Goal: Communication & Community: Ask a question

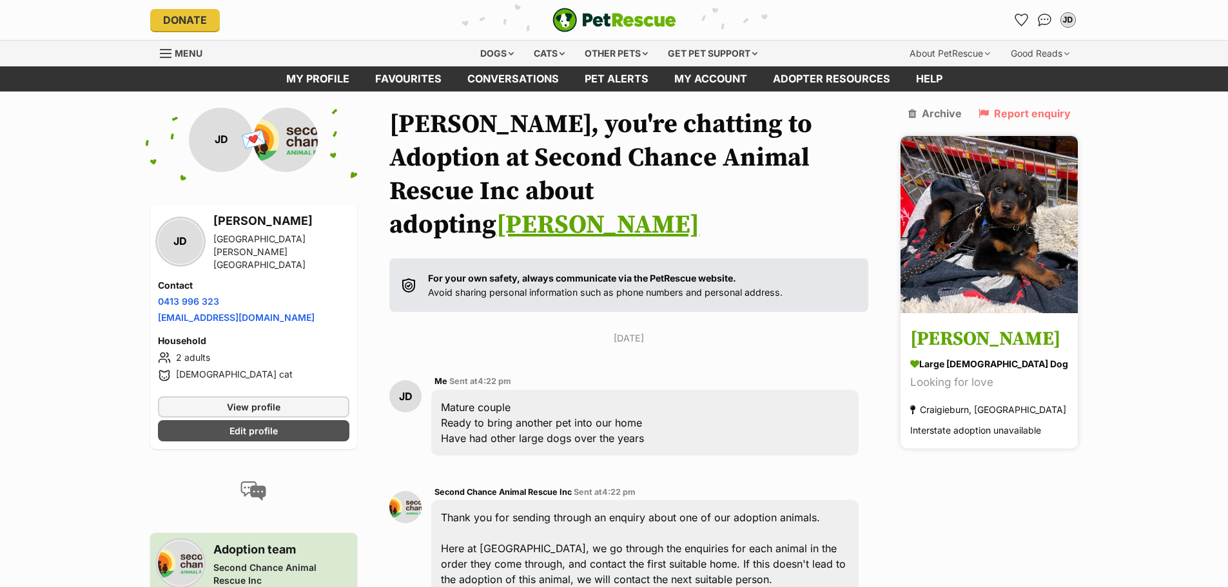
click at [982, 209] on img at bounding box center [988, 224] width 177 height 177
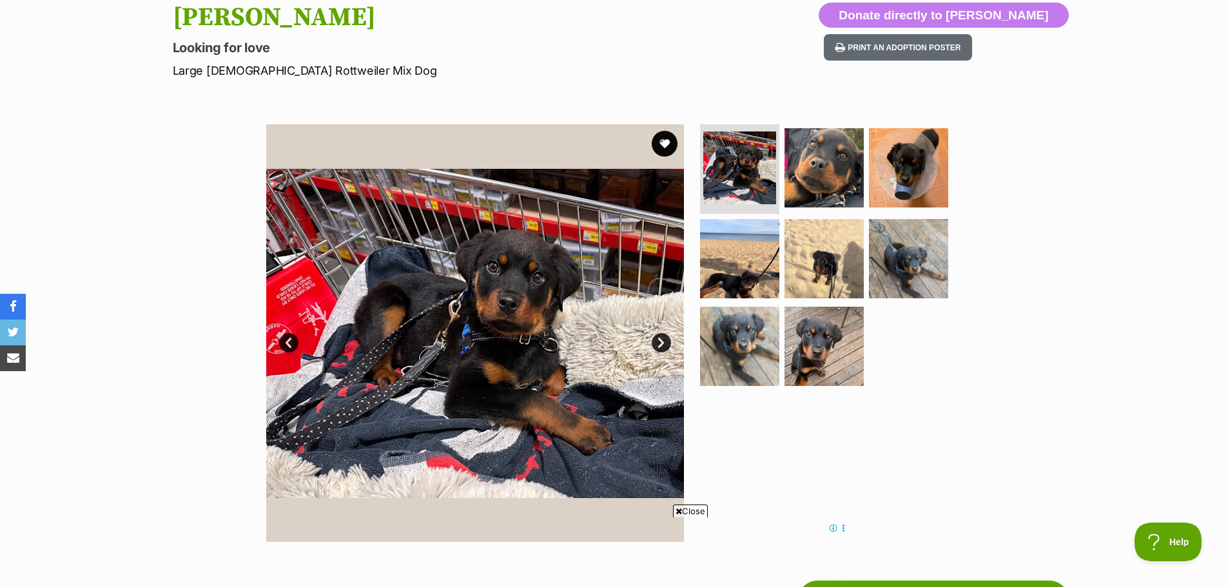
scroll to position [129, 0]
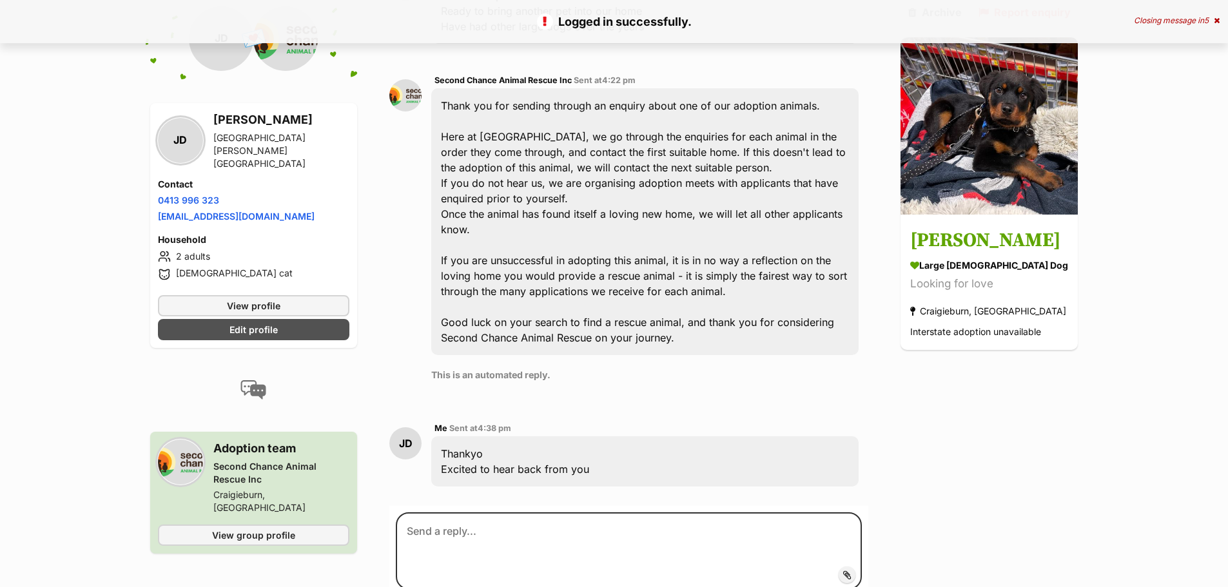
scroll to position [539, 0]
